Goal: Task Accomplishment & Management: Use online tool/utility

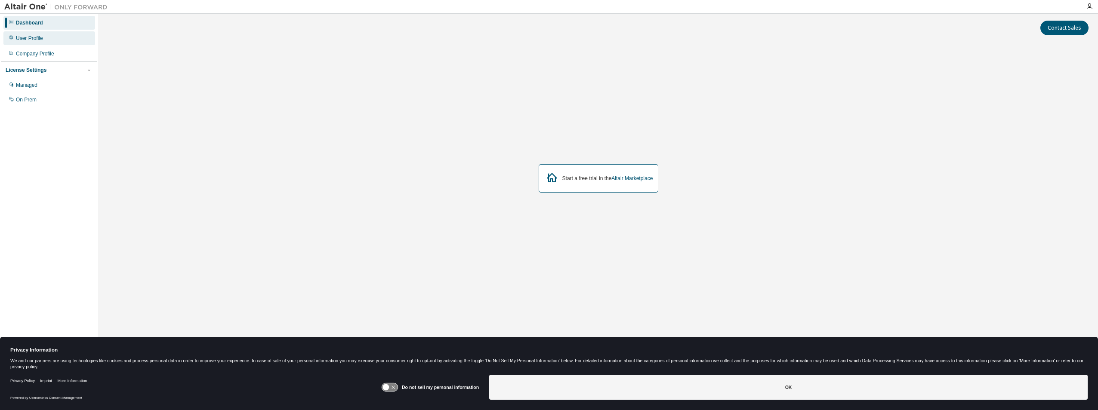
click at [32, 38] on div "User Profile" at bounding box center [29, 38] width 27 height 7
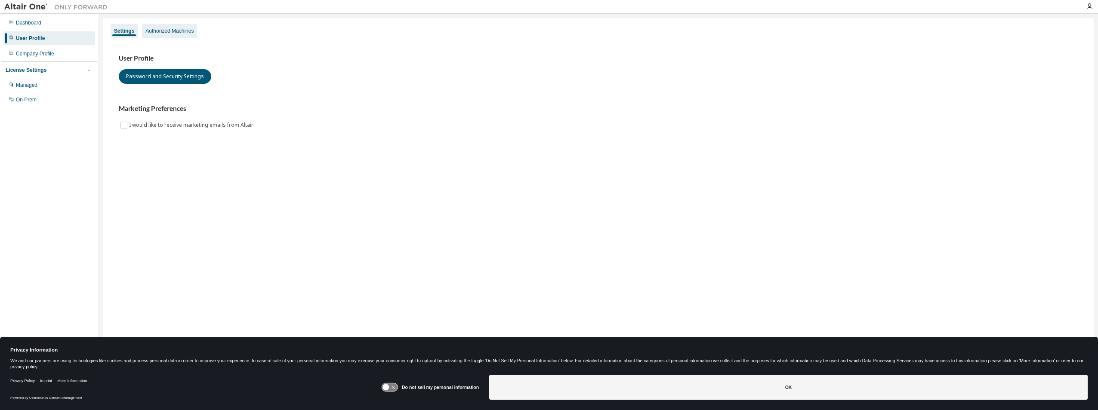
click at [162, 29] on div "Authorized Machines" at bounding box center [169, 31] width 48 height 7
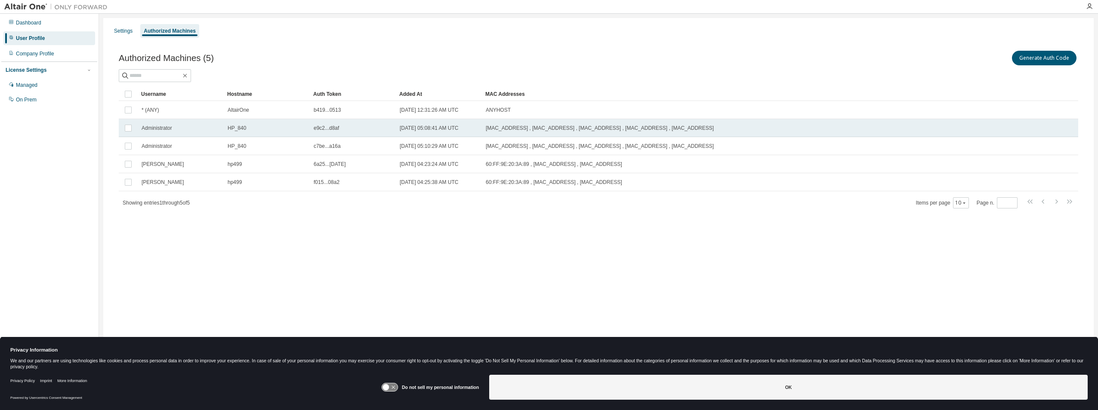
click at [604, 126] on span "8C:DC:D4:D4:DD:B2 , FA:16:54:B7:CE:65 , F8:16:54:B7:CE:69 , FA:16:54:B7:CE:66 ,…" at bounding box center [600, 128] width 228 height 7
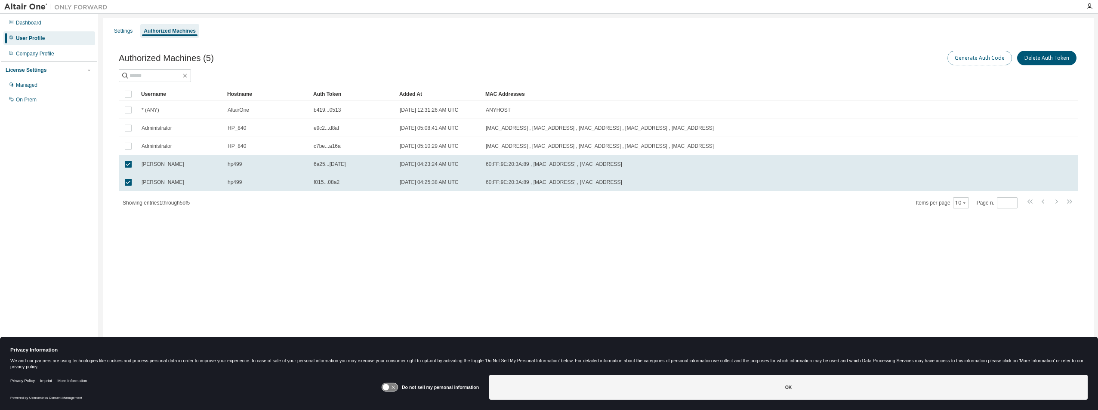
click at [969, 60] on button "Generate Auth Code" at bounding box center [979, 58] width 65 height 15
click at [25, 84] on div "Managed" at bounding box center [27, 85] width 22 height 7
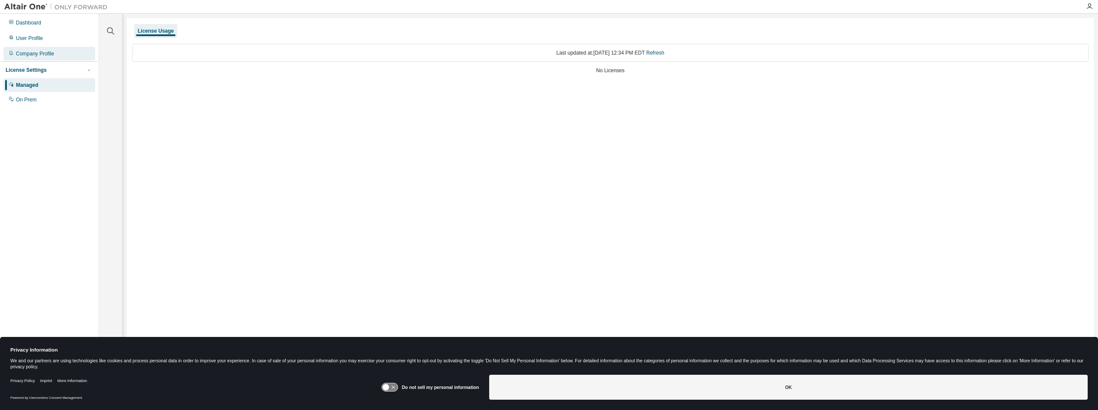
click at [29, 56] on div "Company Profile" at bounding box center [35, 53] width 38 height 7
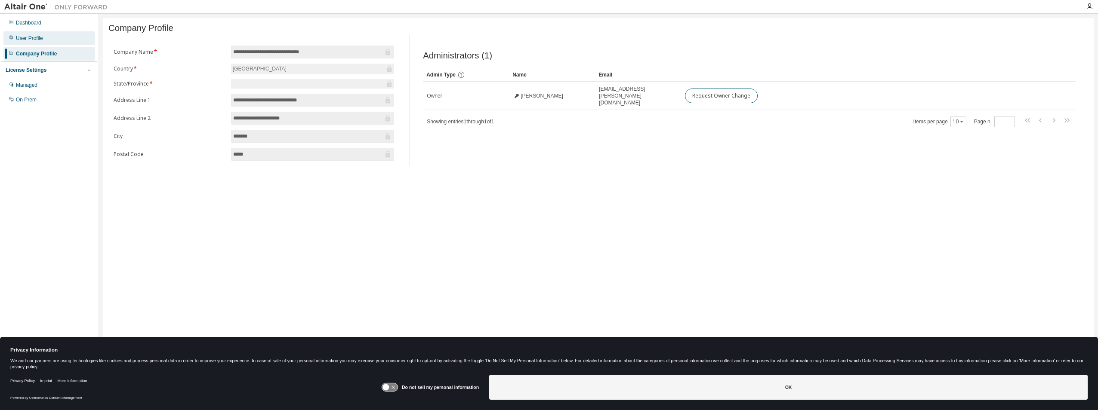
click at [32, 41] on div "User Profile" at bounding box center [29, 38] width 27 height 7
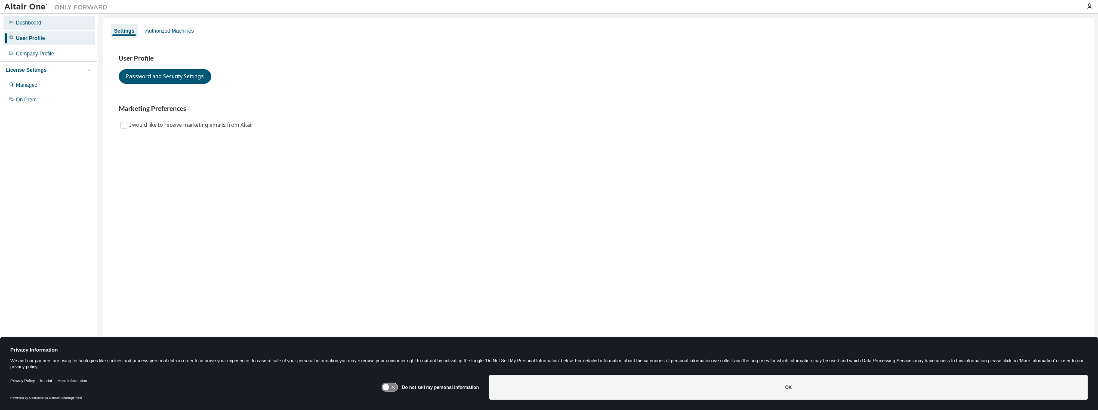
click at [38, 20] on div "Dashboard" at bounding box center [28, 22] width 25 height 7
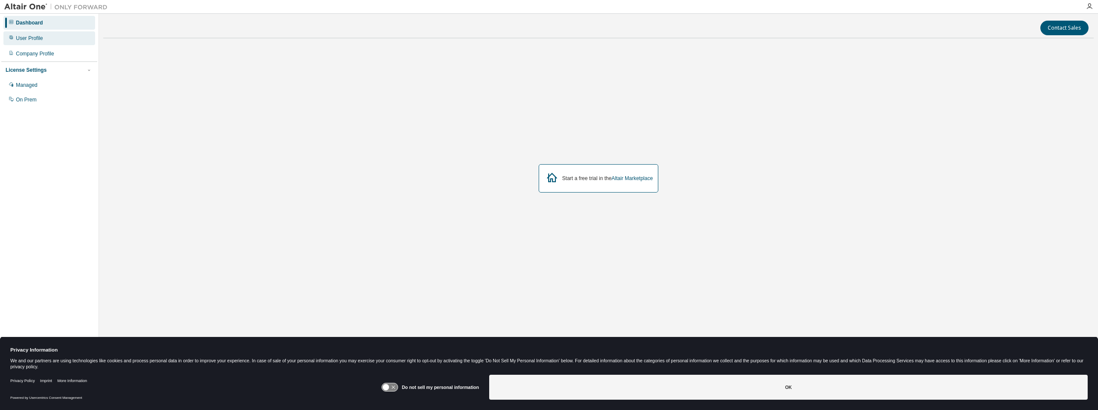
click at [28, 36] on div "User Profile" at bounding box center [29, 38] width 27 height 7
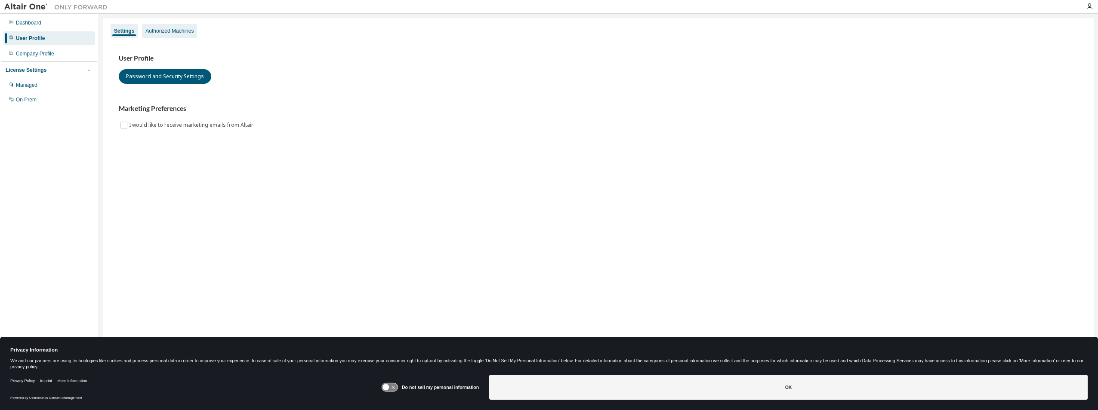
click at [176, 33] on div "Authorized Machines" at bounding box center [169, 31] width 48 height 7
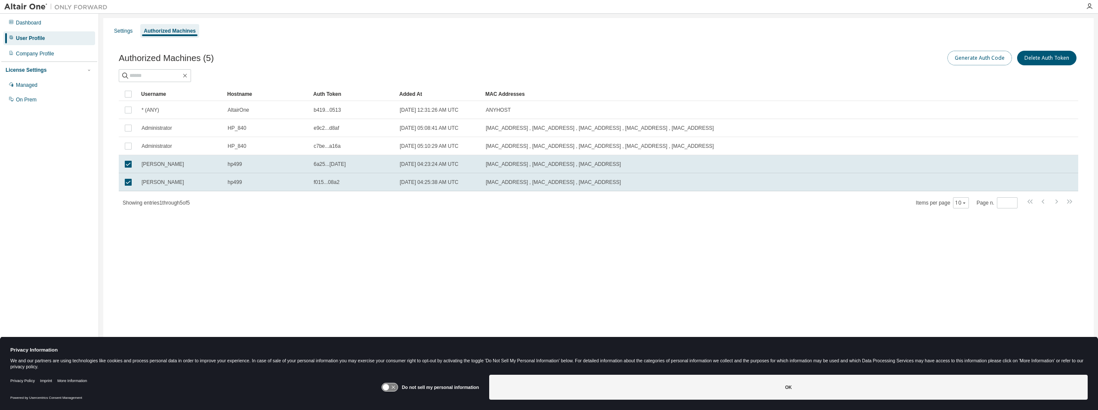
click at [980, 58] on button "Generate Auth Code" at bounding box center [979, 58] width 65 height 15
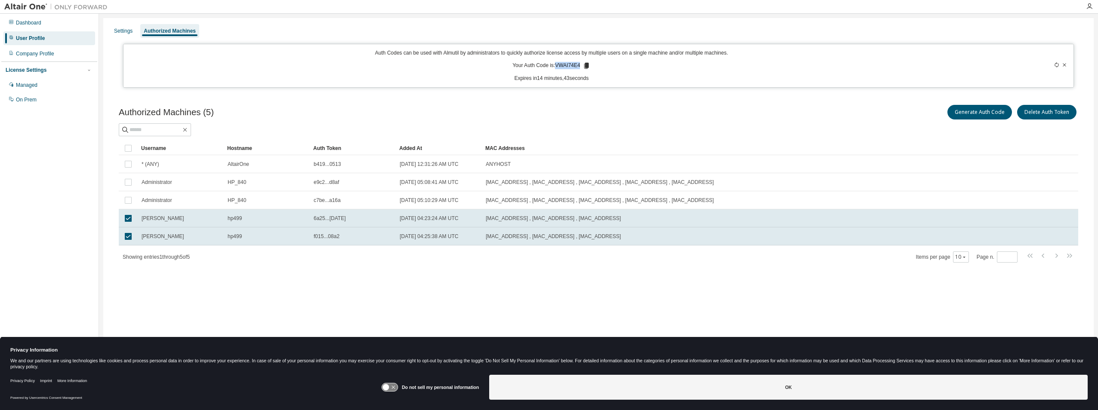
drag, startPoint x: 556, startPoint y: 65, endPoint x: 581, endPoint y: 67, distance: 25.0
click at [581, 67] on p "Your Auth Code is: VWAI74E4" at bounding box center [551, 66] width 78 height 8
drag, startPoint x: 581, startPoint y: 67, endPoint x: 566, endPoint y: 65, distance: 14.9
copy p "VWAI74E4"
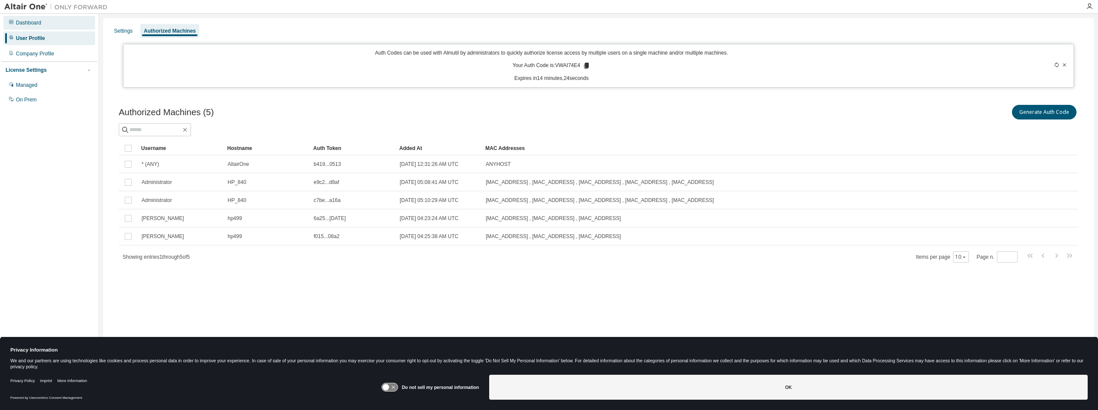
click at [34, 22] on div "Dashboard" at bounding box center [28, 22] width 25 height 7
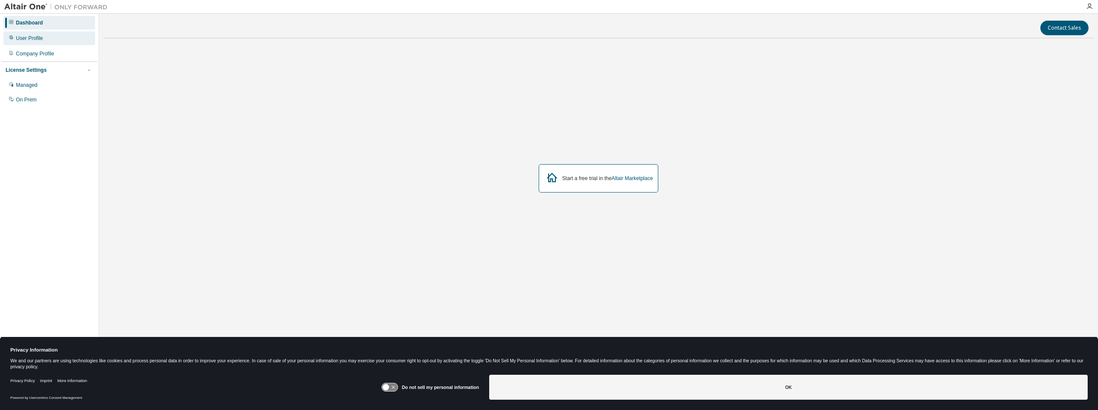
click at [39, 39] on div "User Profile" at bounding box center [29, 38] width 27 height 7
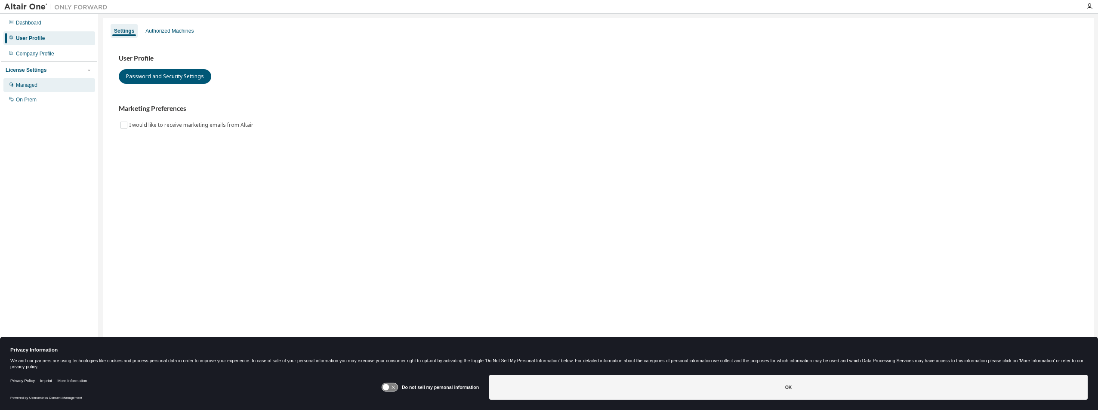
click at [37, 86] on div "Managed" at bounding box center [27, 85] width 22 height 7
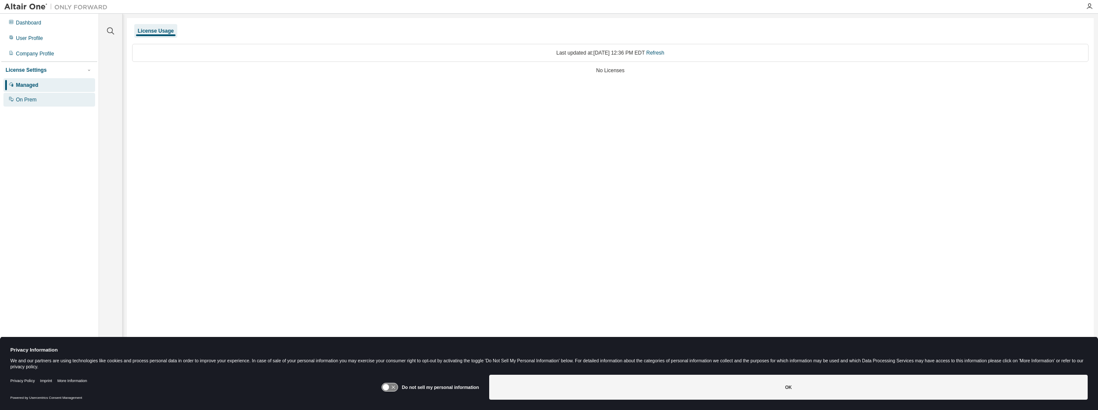
click at [27, 99] on div "On Prem" at bounding box center [26, 99] width 21 height 7
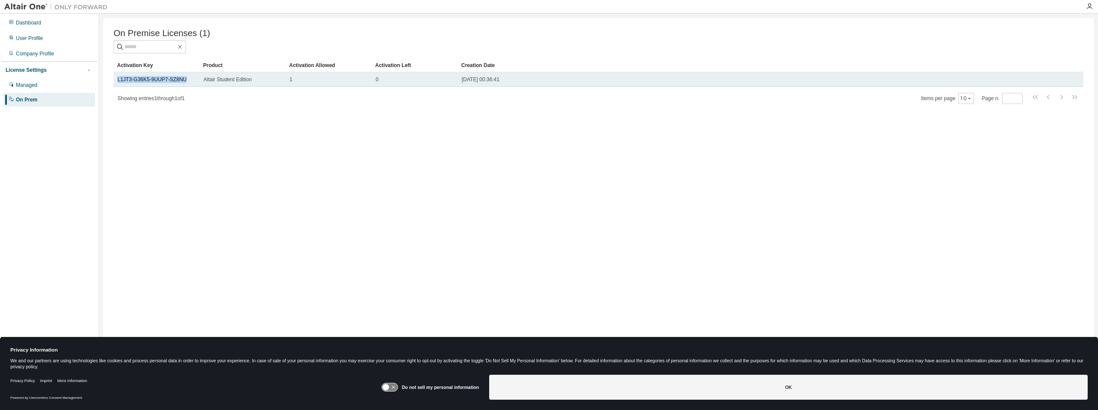
drag, startPoint x: 184, startPoint y: 83, endPoint x: 116, endPoint y: 81, distance: 68.0
click at [116, 81] on td "L1JT3-G36K5-9UUP7-SZ8NU" at bounding box center [157, 79] width 86 height 15
drag, startPoint x: 116, startPoint y: 81, endPoint x: 160, endPoint y: 81, distance: 43.5
copy link "L1JT3-G36K5-9UUP7-SZ8NU"
